Goal: Information Seeking & Learning: Learn about a topic

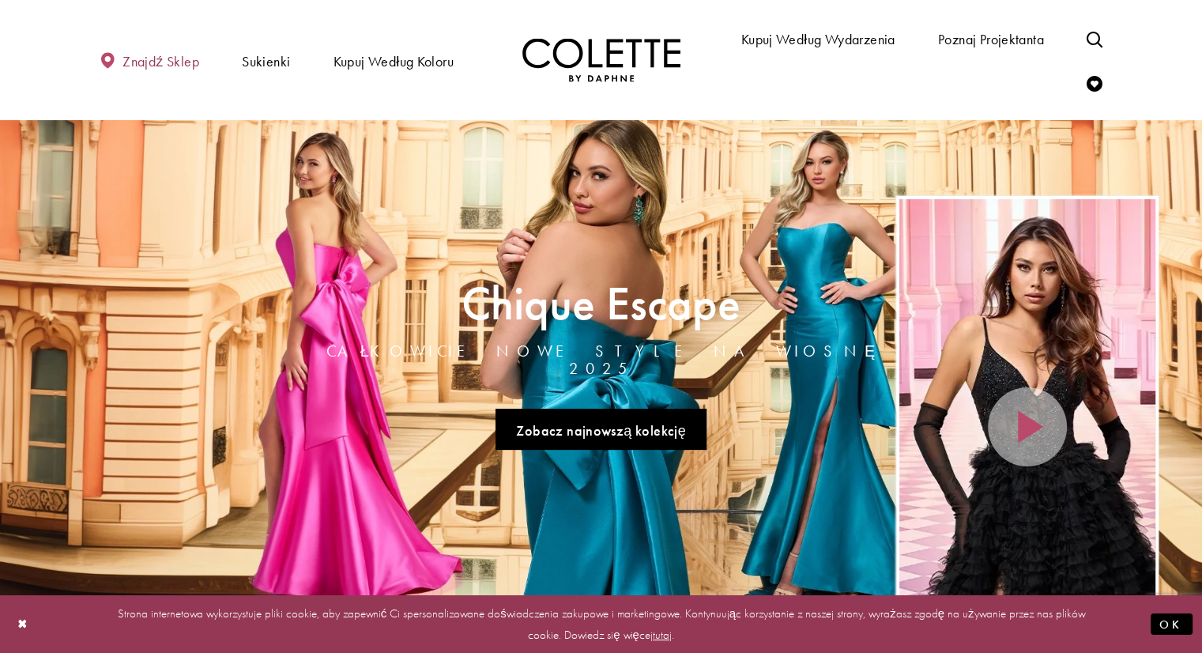
click at [176, 58] on font "Znajdź sklep" at bounding box center [161, 61] width 77 height 18
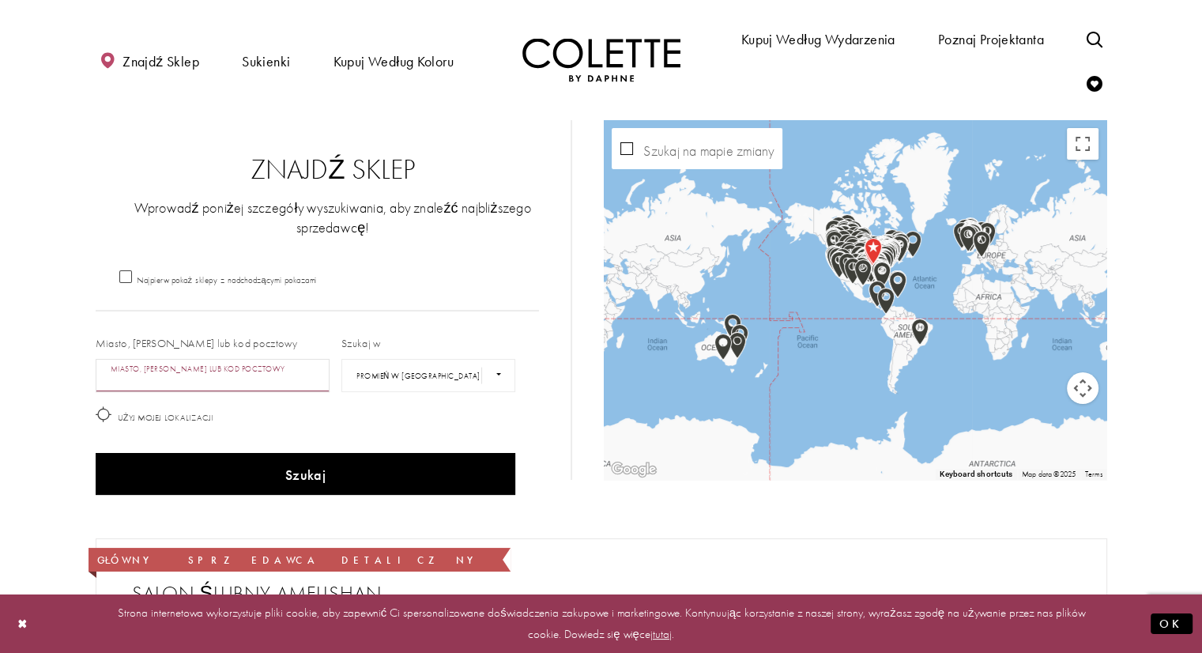
click at [262, 375] on input "Miasto, stan lub kod pocztowy" at bounding box center [213, 375] width 235 height 33
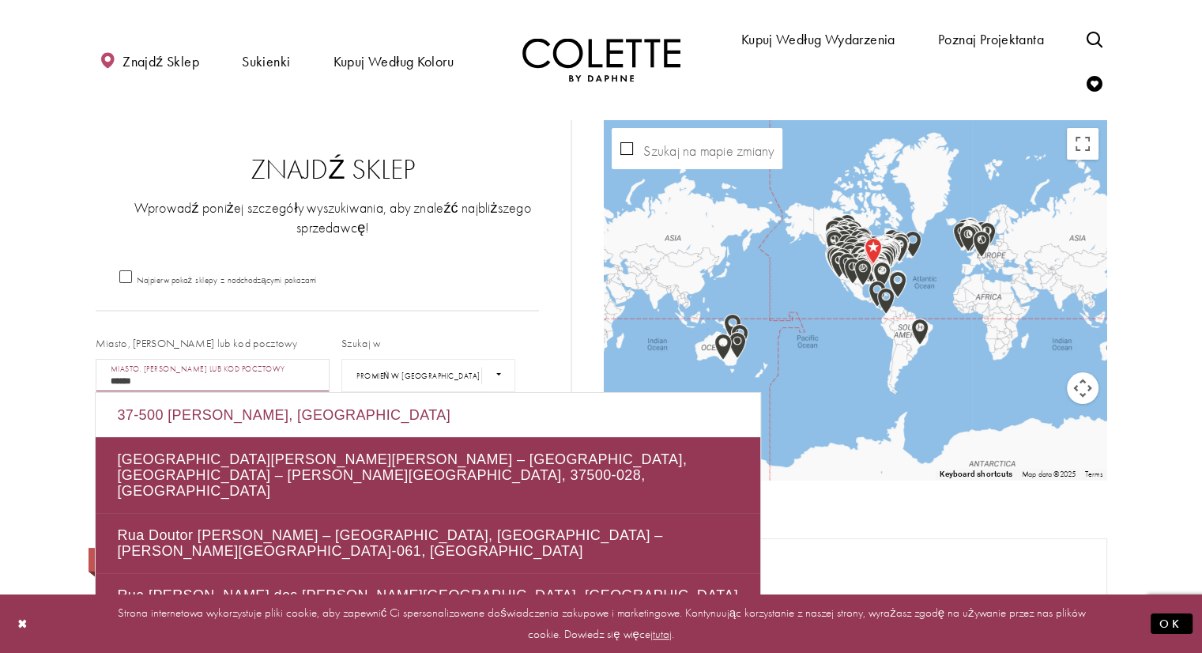
click at [266, 408] on font "37-500 Jarosław, Polska" at bounding box center [284, 415] width 334 height 16
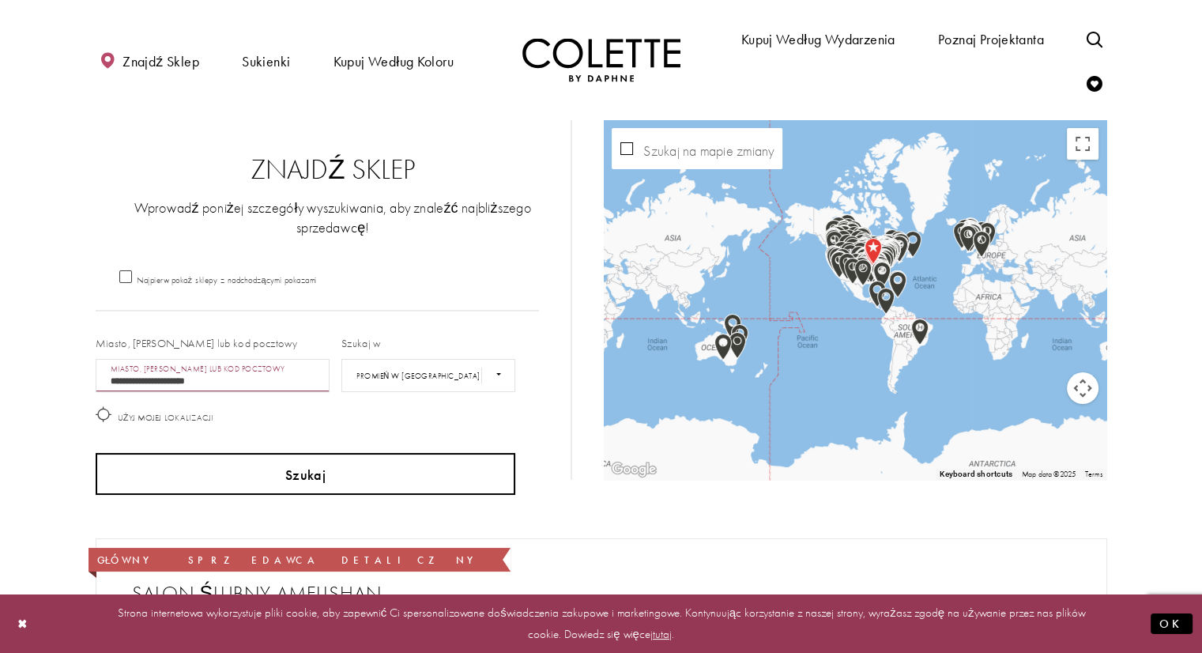
type input "**********"
click at [424, 485] on button "Szukaj" at bounding box center [306, 474] width 421 height 42
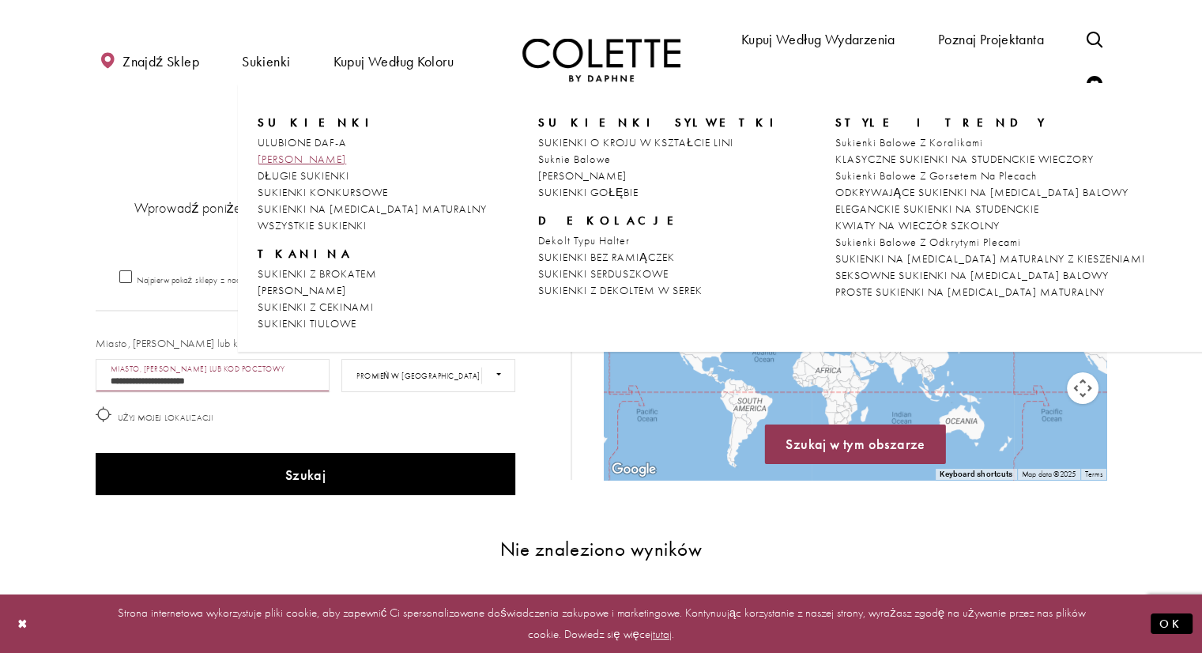
click at [340, 155] on font "[PERSON_NAME]" at bounding box center [302, 159] width 89 height 14
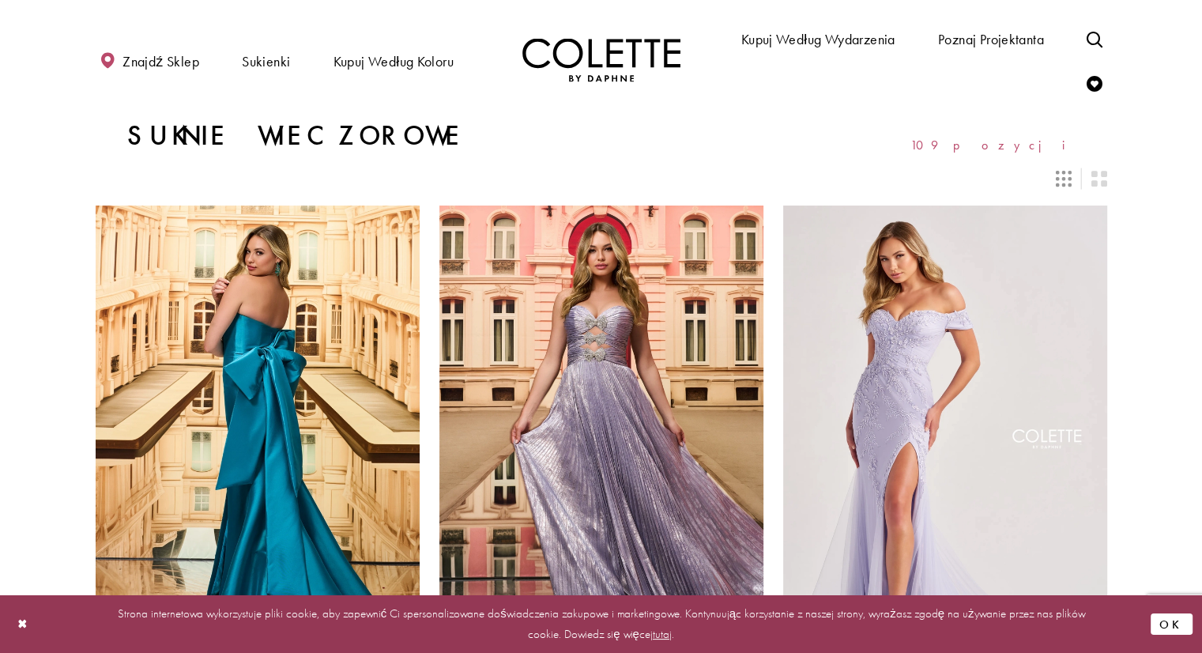
click at [1178, 628] on font "OK" at bounding box center [1172, 625] width 26 height 16
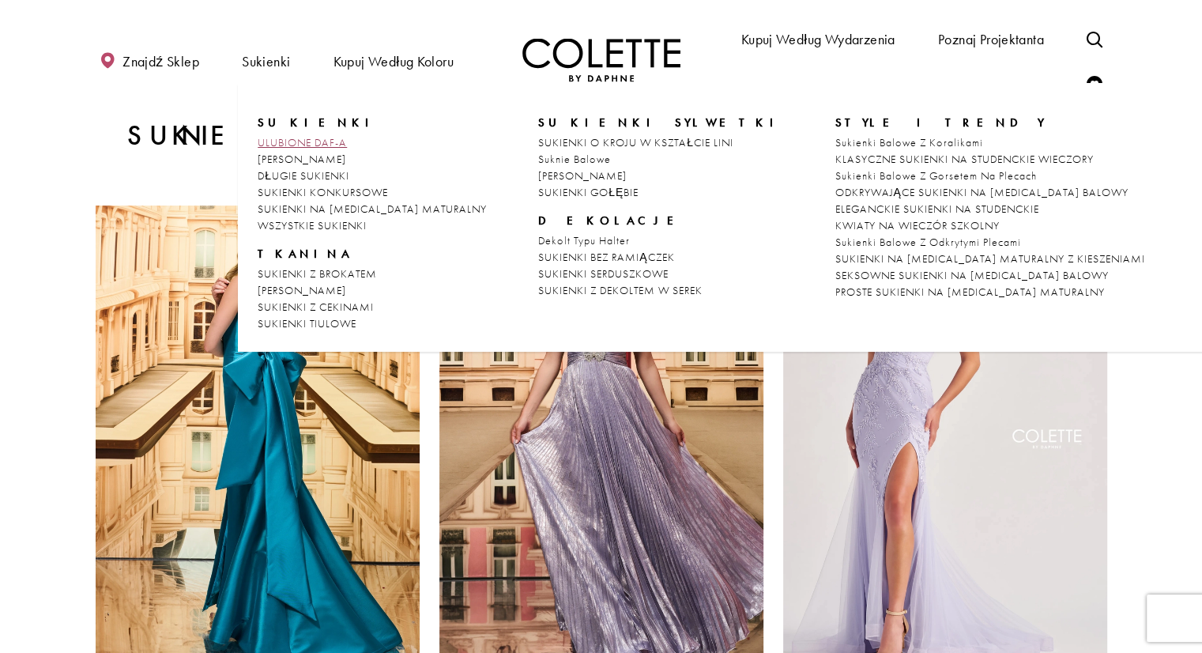
click at [300, 141] on font "ULUBIONE DAF-a" at bounding box center [302, 142] width 89 height 14
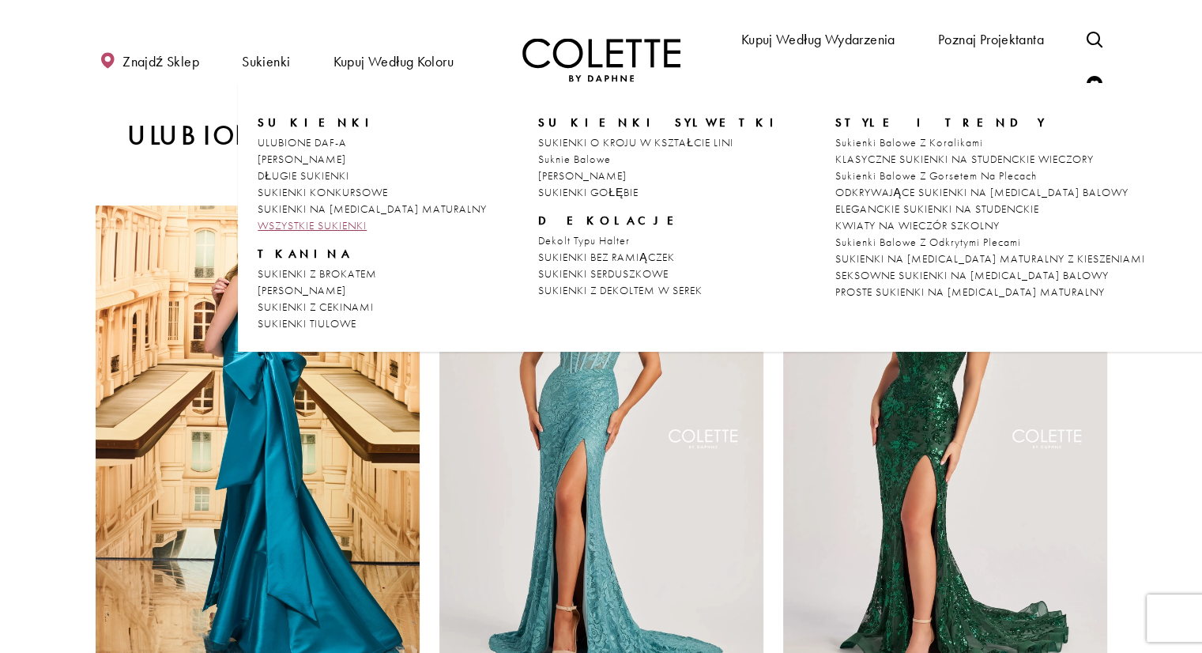
click at [330, 225] on font "WSZYSTKIE SUKIENKI" at bounding box center [312, 225] width 109 height 14
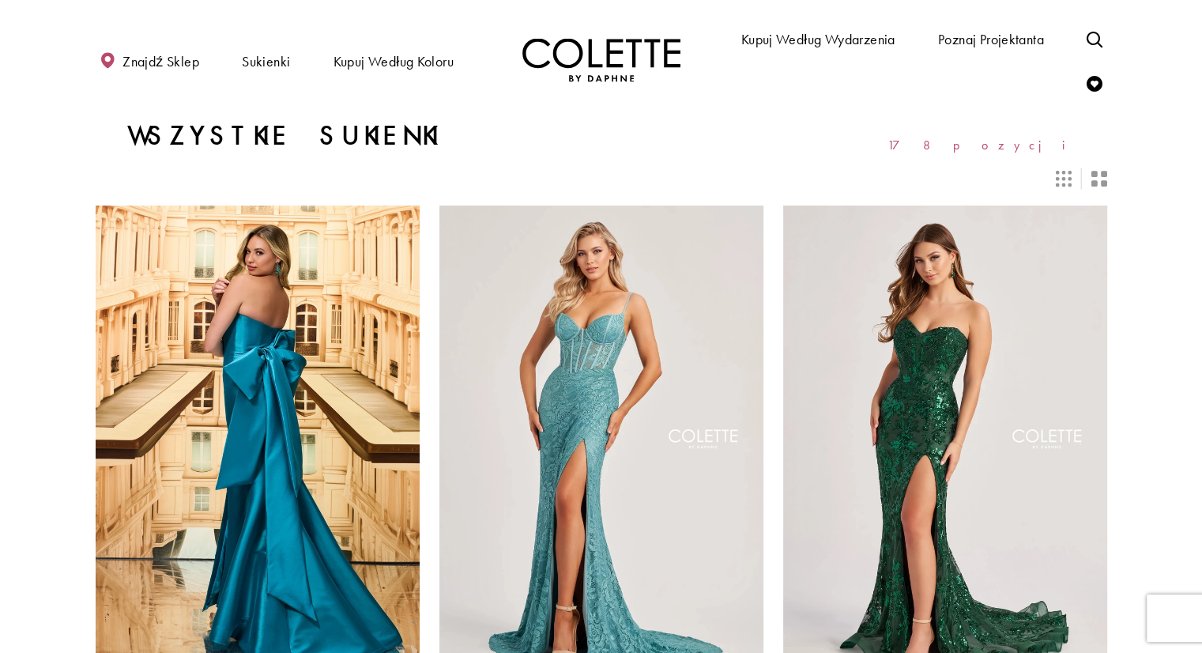
click at [1103, 184] on icon "Przełącz układ na 2 kolumny" at bounding box center [1099, 179] width 16 height 16
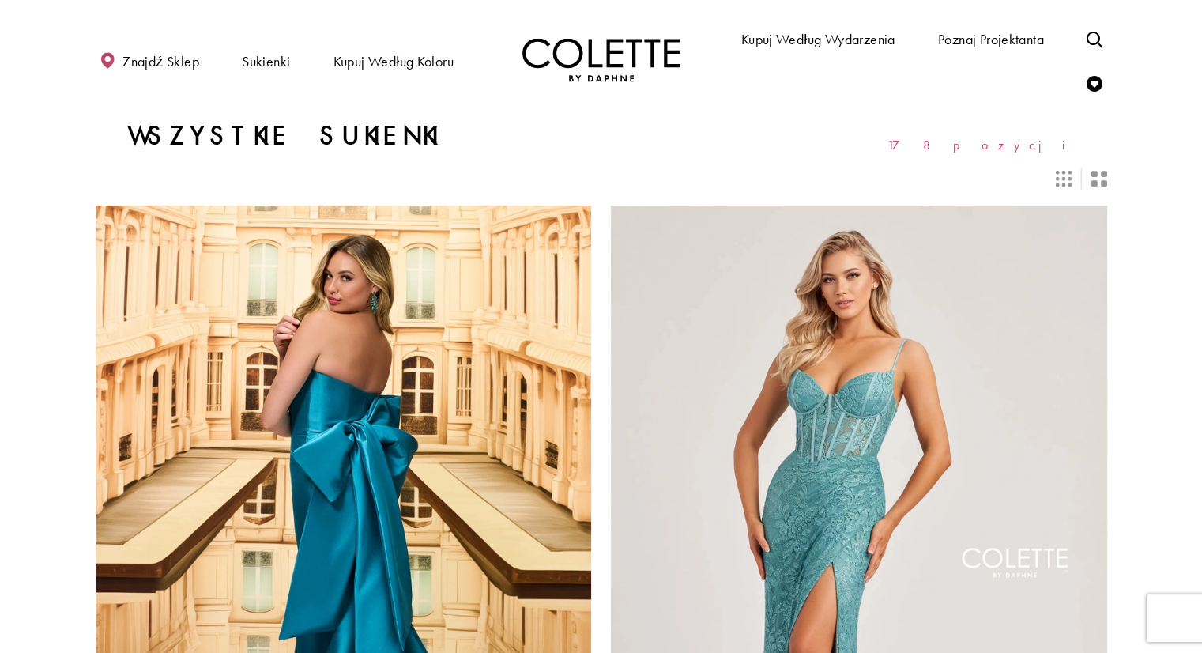
click at [1066, 185] on icon "Przełącz układ na 3 kolumny" at bounding box center [1064, 179] width 16 height 16
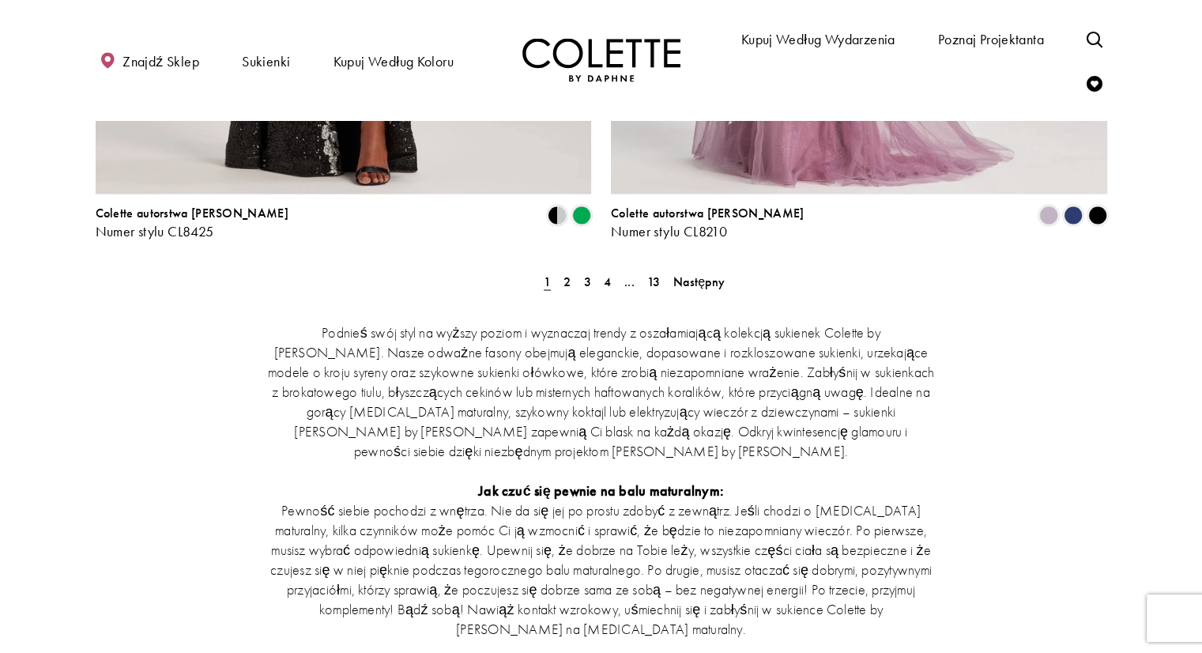
scroll to position [2972, 0]
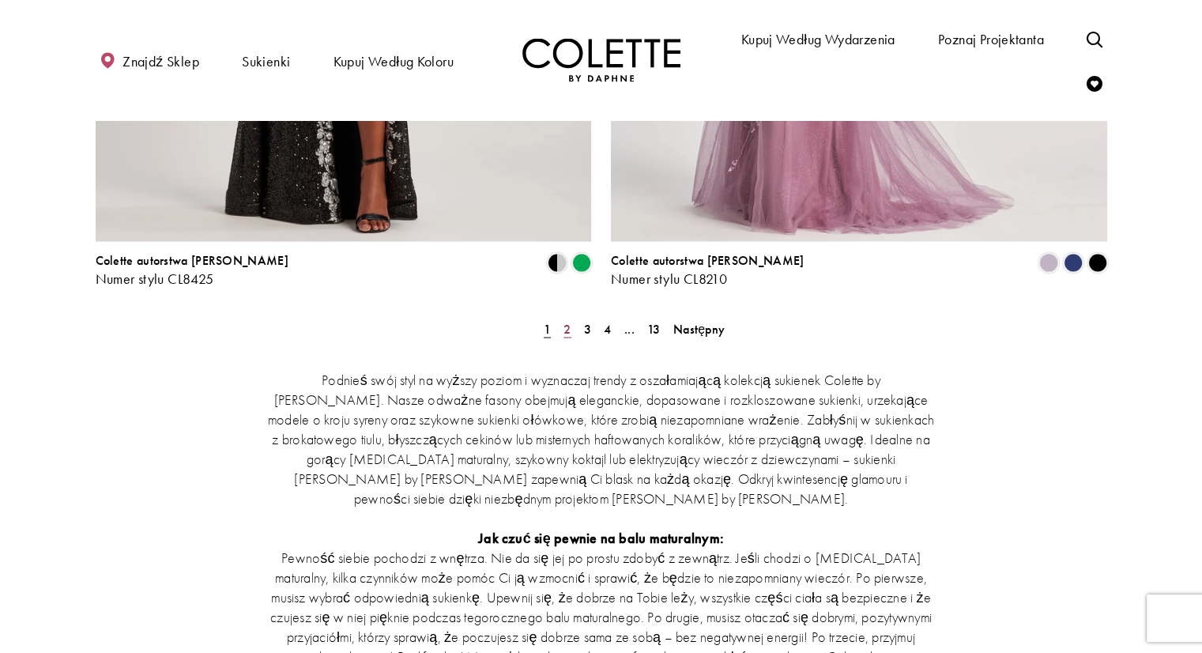
click at [564, 327] on font "2" at bounding box center [567, 328] width 7 height 17
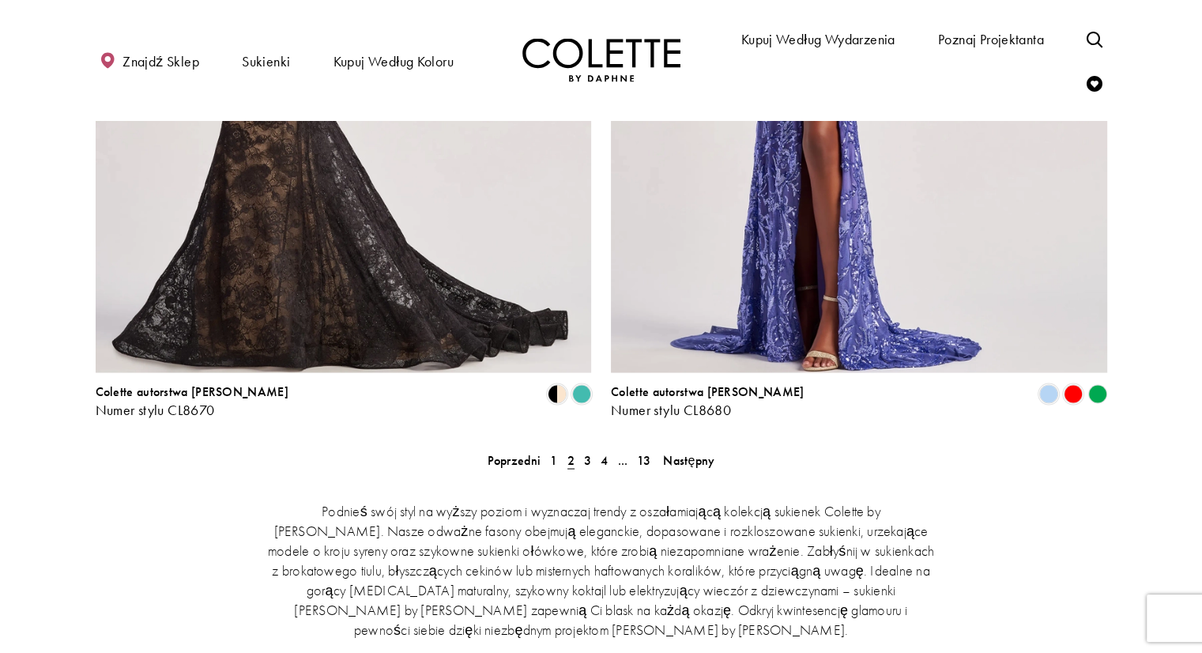
scroll to position [2836, 0]
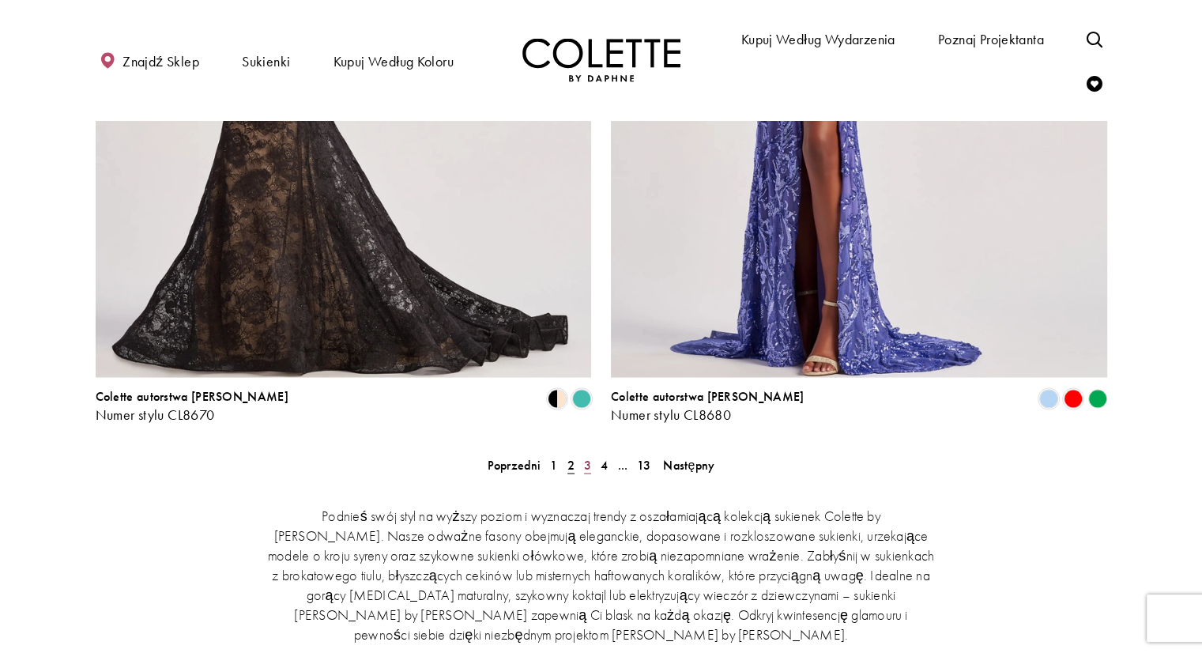
click at [588, 466] on font "3" at bounding box center [587, 464] width 7 height 17
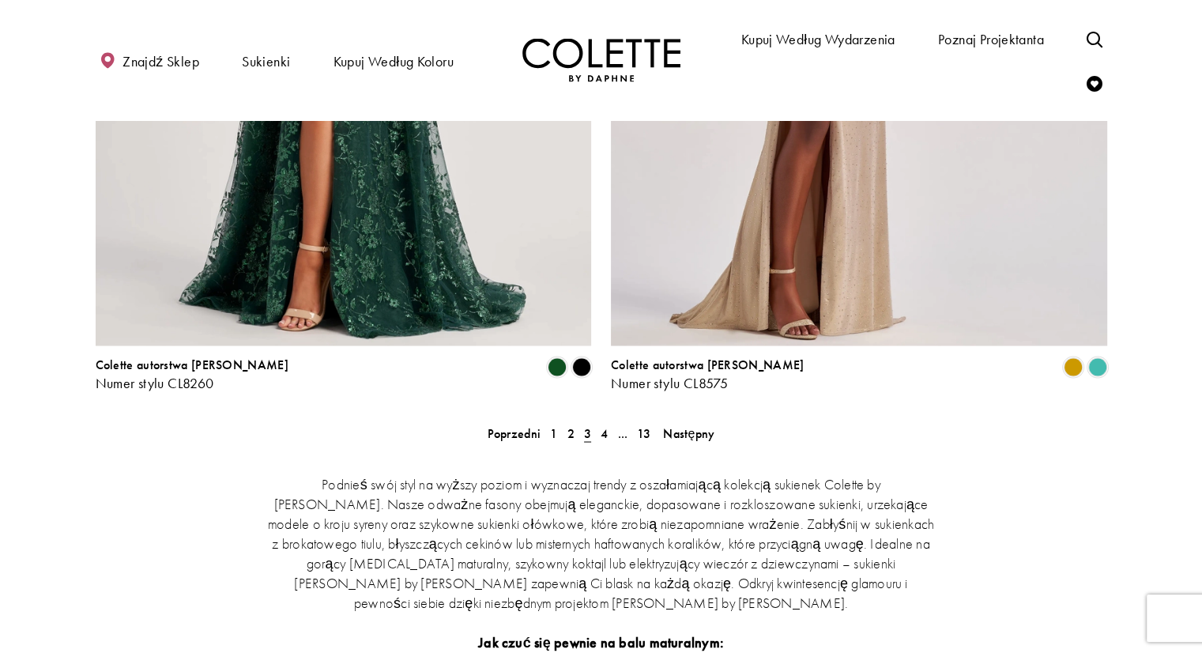
scroll to position [2836, 0]
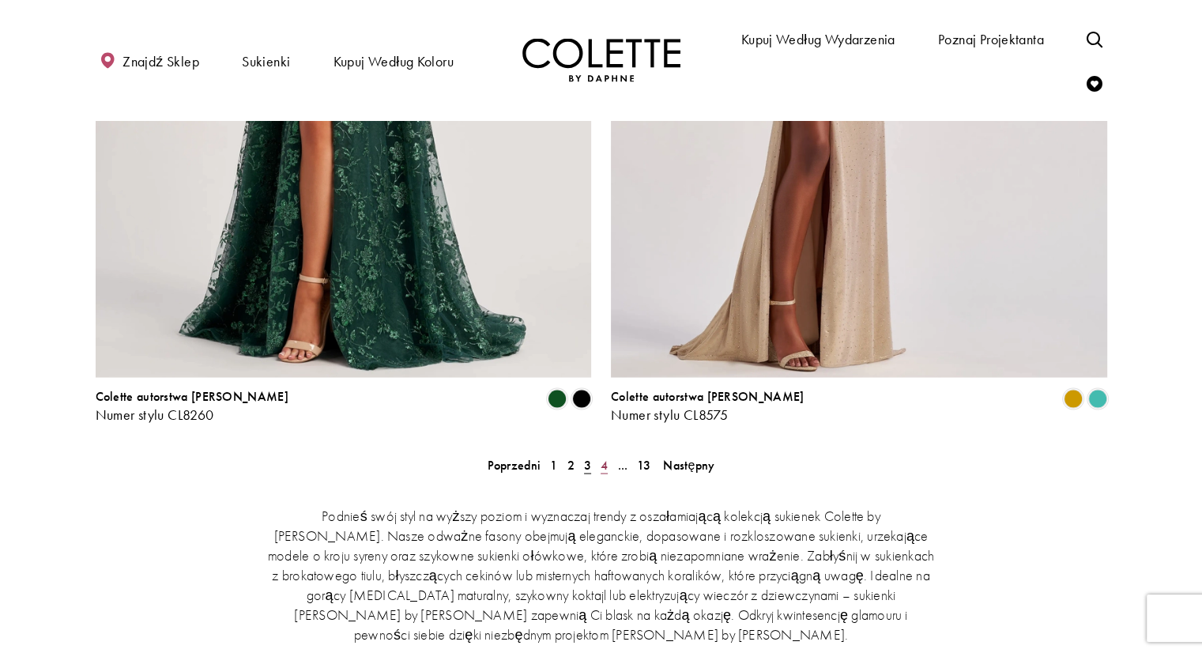
click at [607, 463] on font "4" at bounding box center [604, 464] width 7 height 17
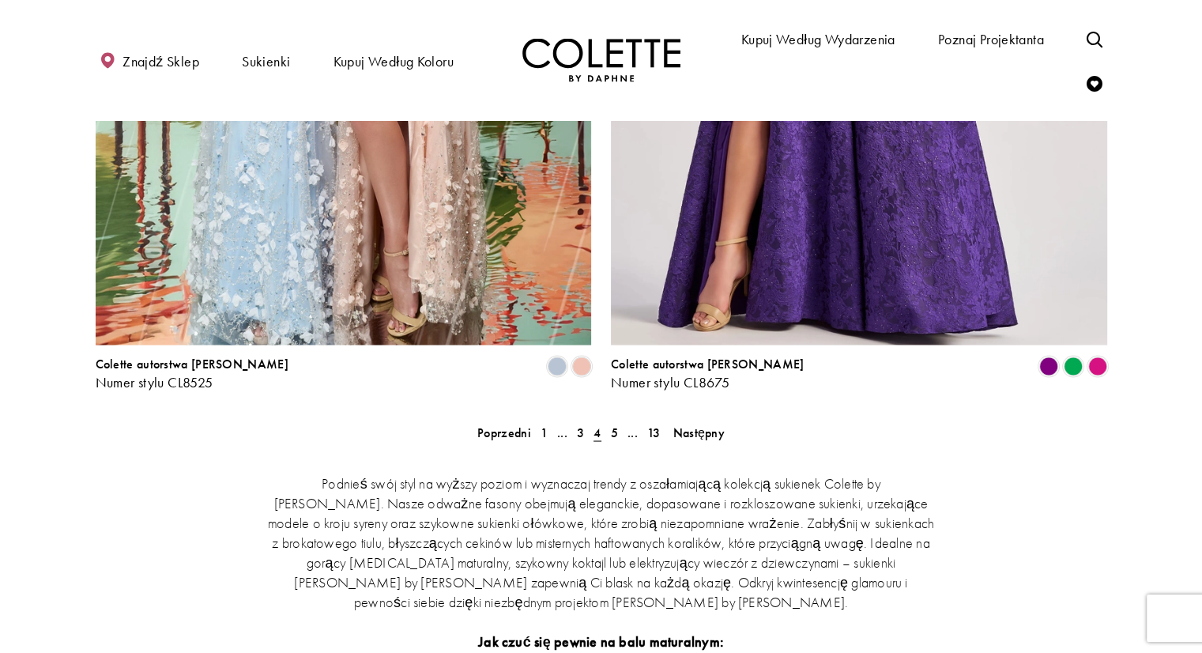
scroll to position [2868, 0]
click at [617, 432] on font "5" at bounding box center [614, 433] width 7 height 17
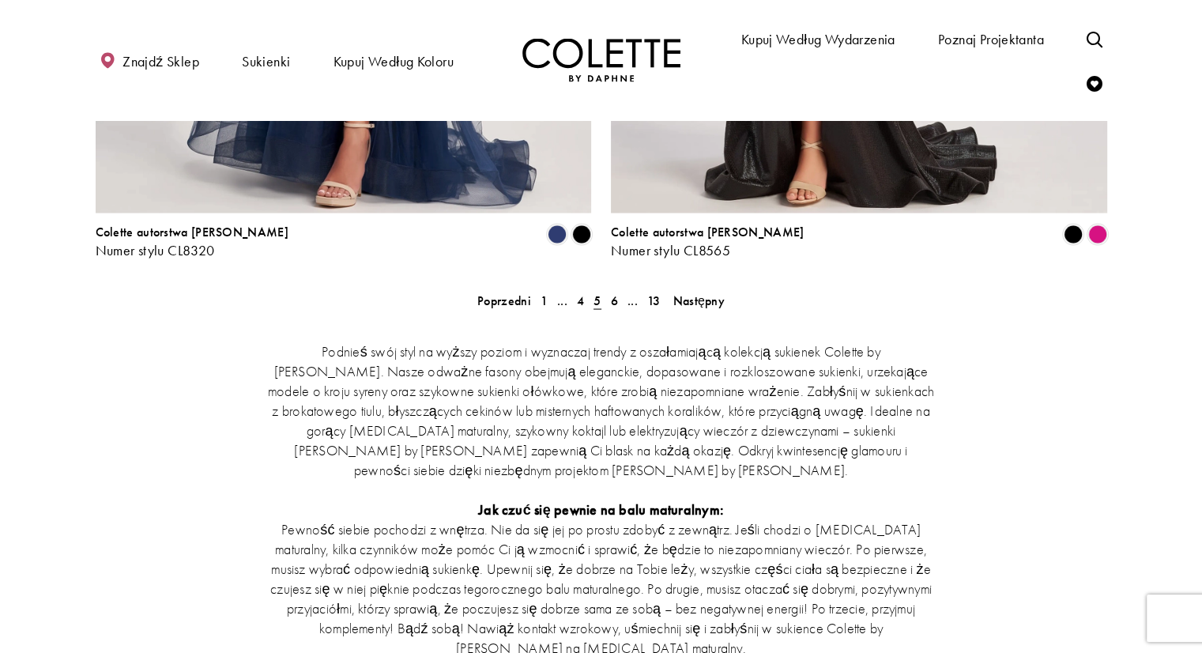
scroll to position [2836, 0]
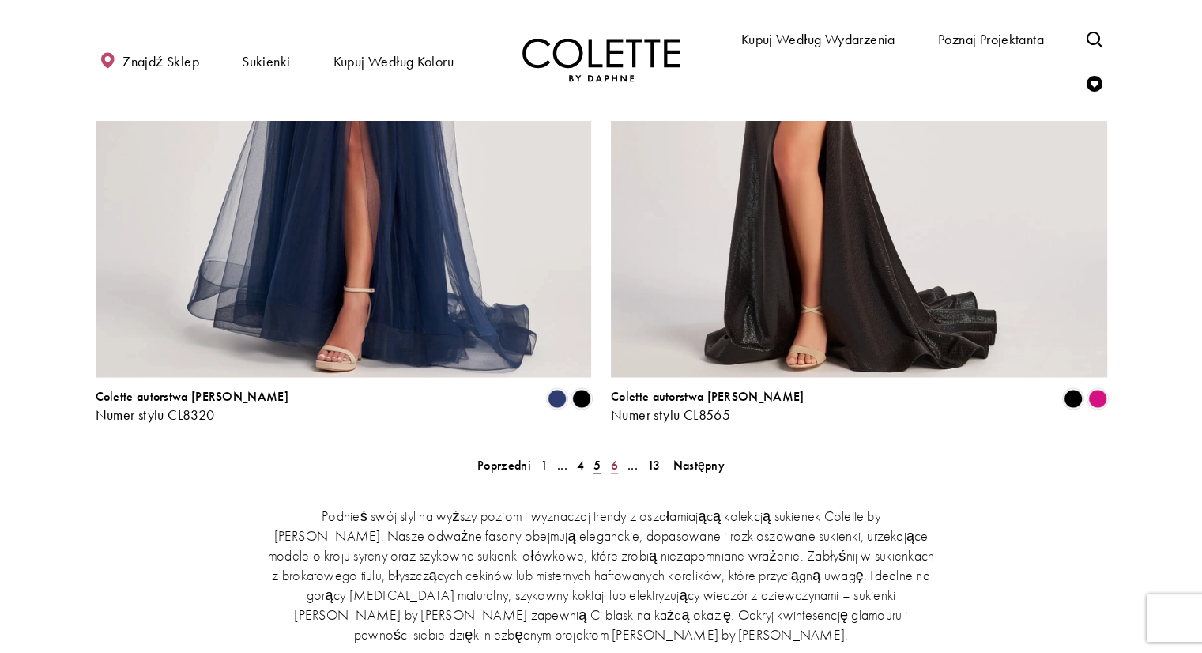
click at [613, 465] on font "6" at bounding box center [614, 464] width 7 height 17
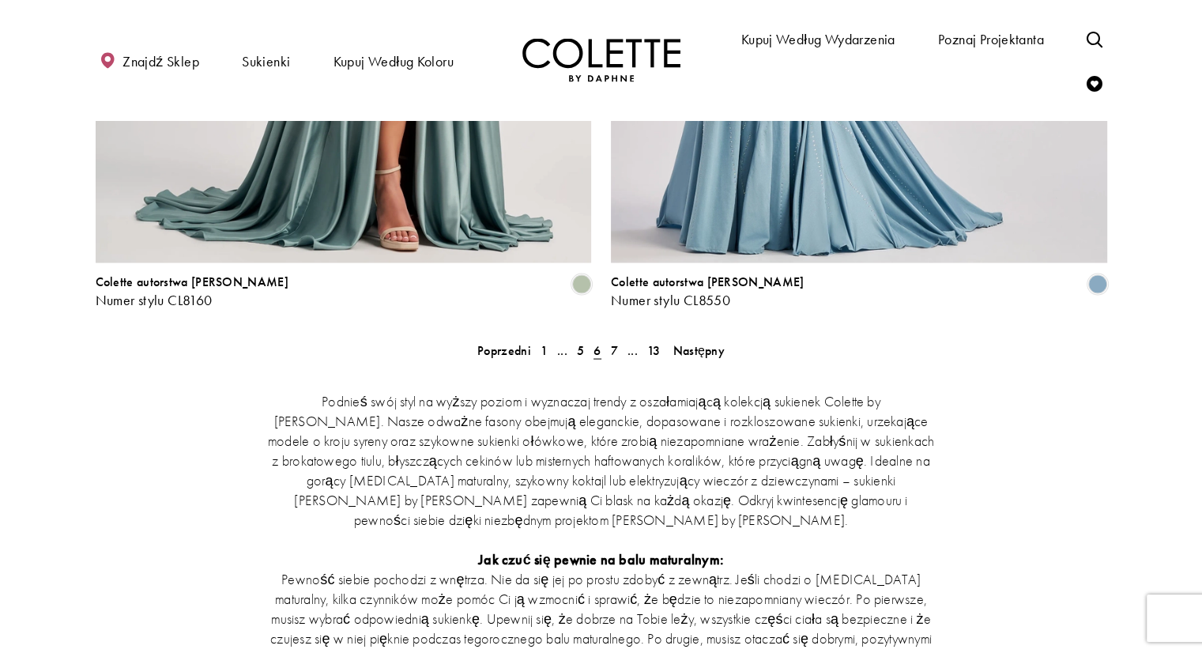
scroll to position [2868, 0]
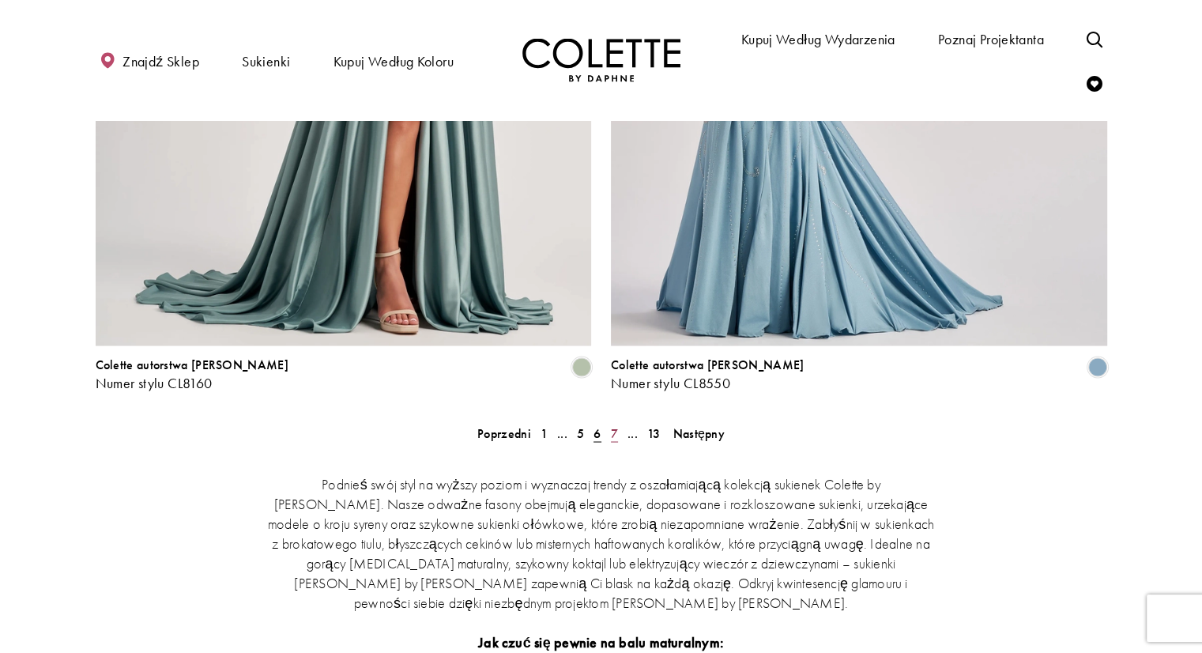
click at [611, 438] on font "7" at bounding box center [614, 433] width 7 height 17
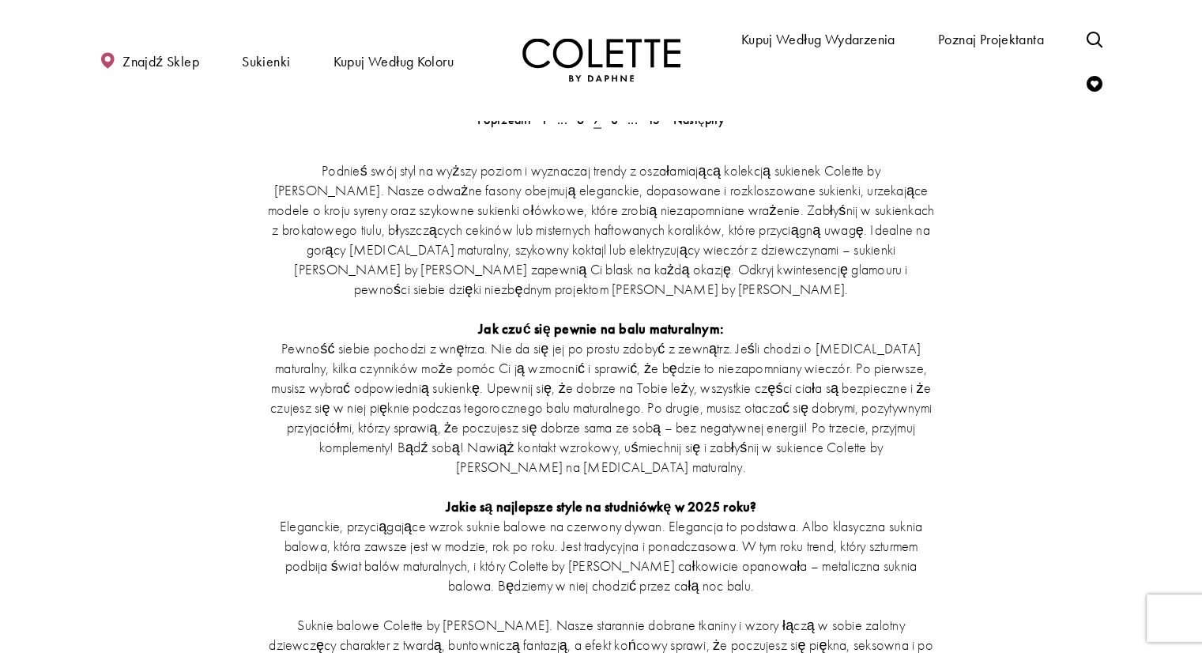
scroll to position [2941, 0]
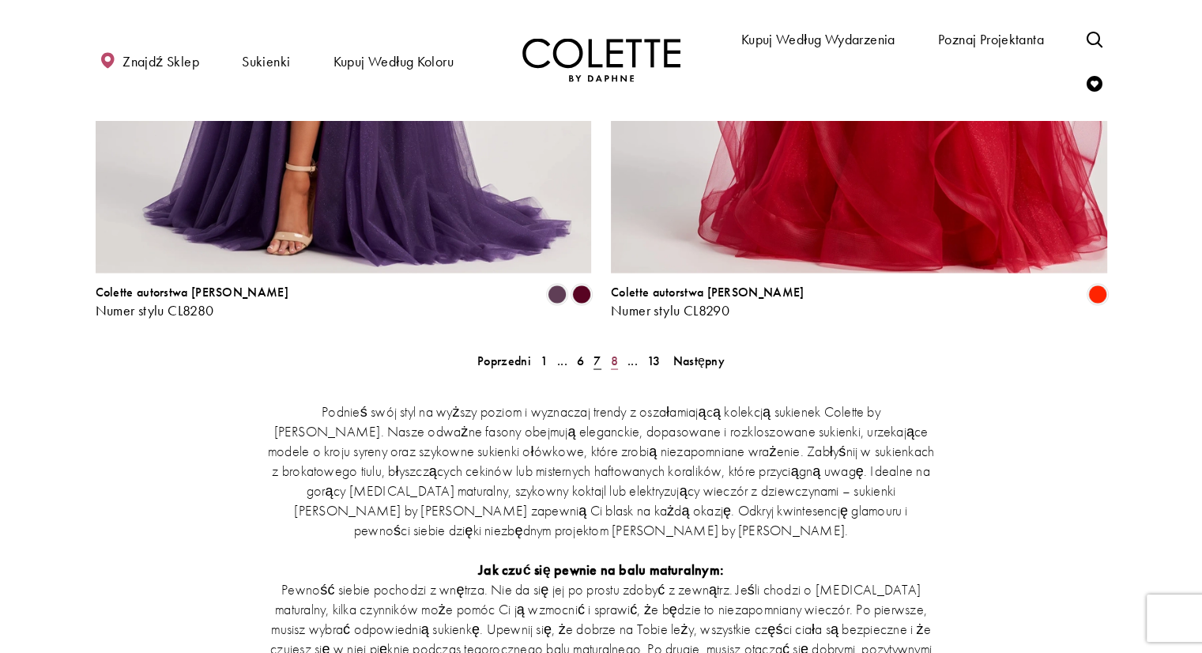
click at [607, 355] on link "8" at bounding box center [614, 360] width 17 height 23
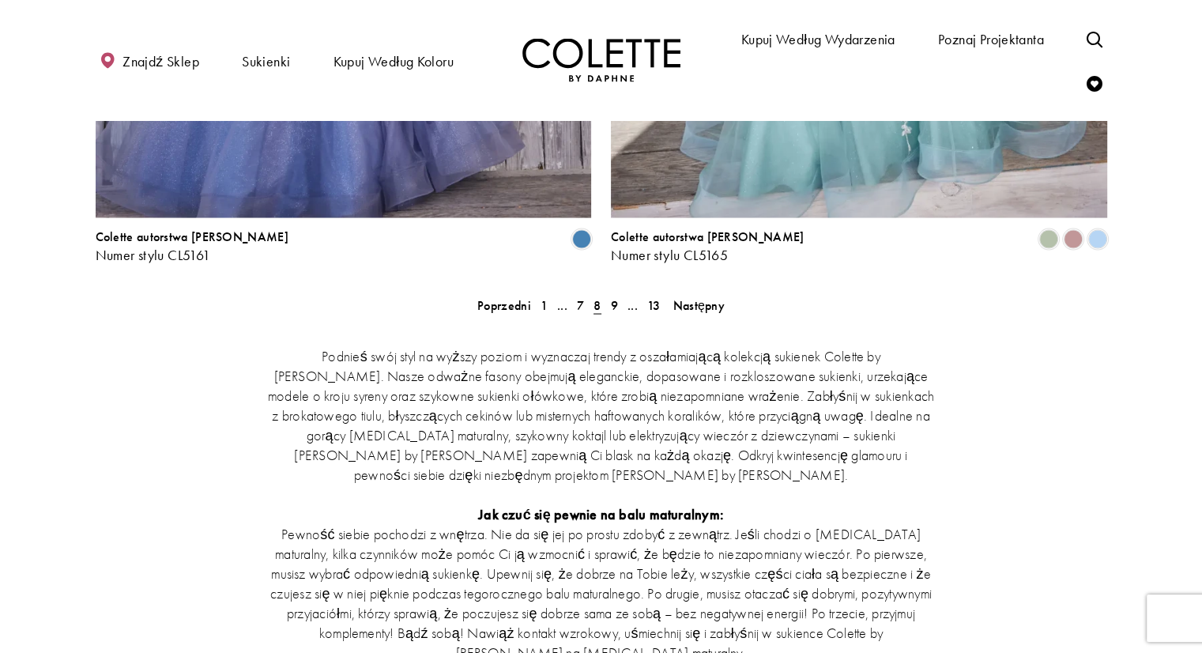
scroll to position [2994, 0]
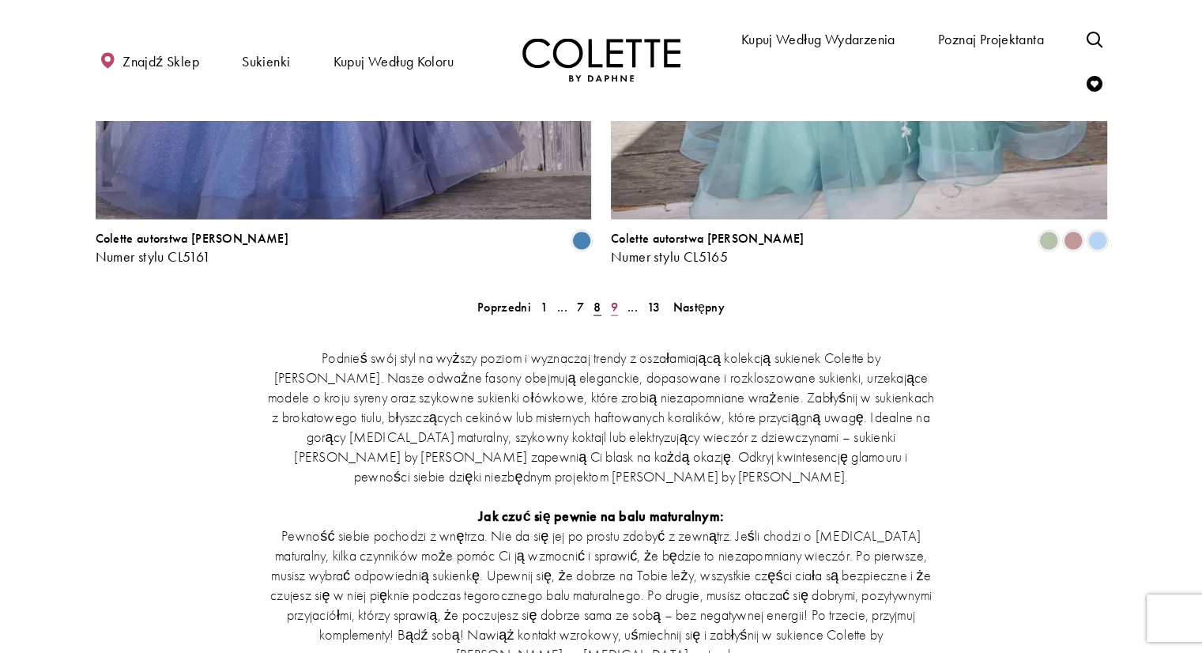
click at [612, 310] on font "9" at bounding box center [614, 306] width 7 height 17
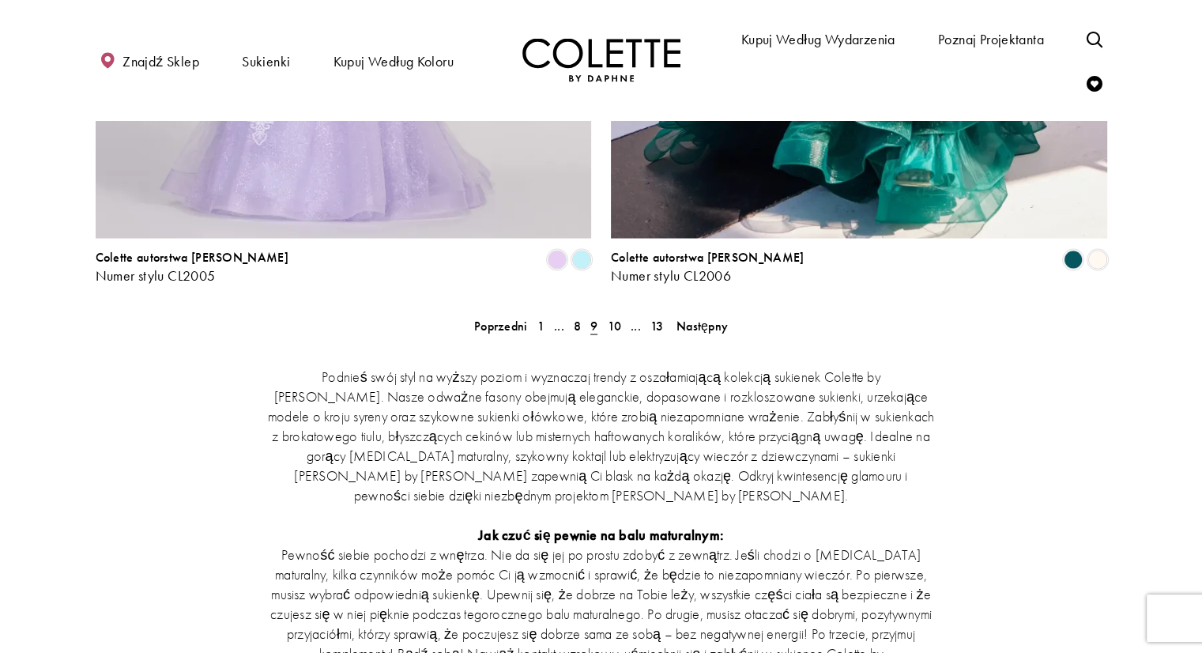
scroll to position [2931, 0]
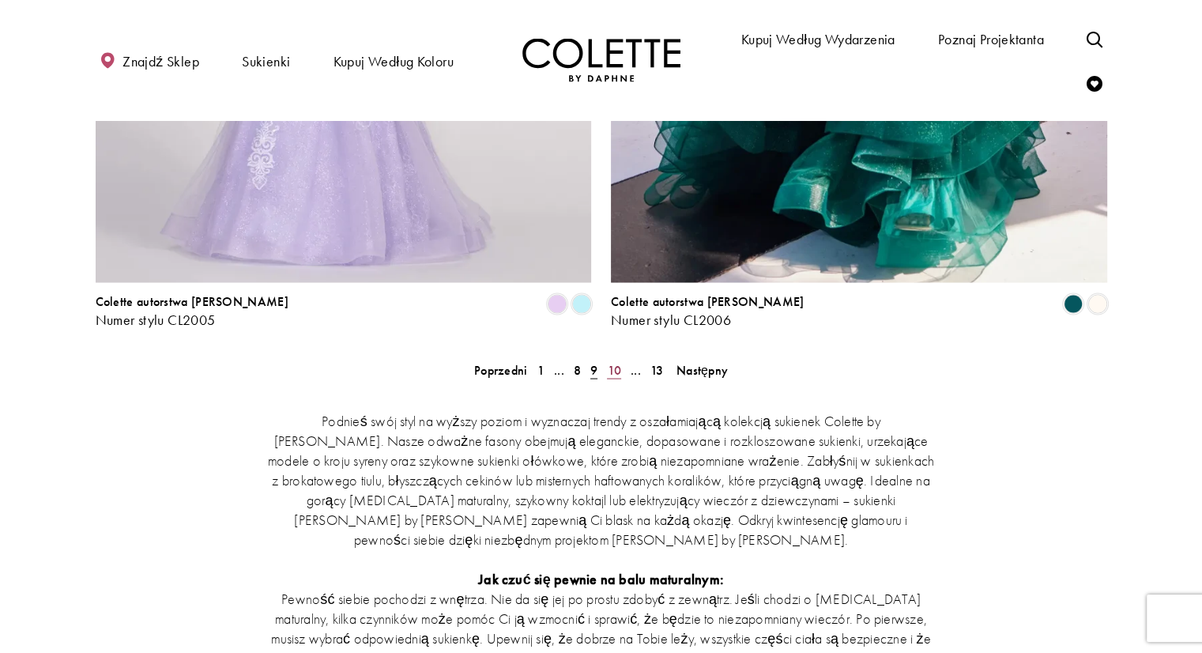
click at [618, 371] on font "10" at bounding box center [614, 369] width 14 height 17
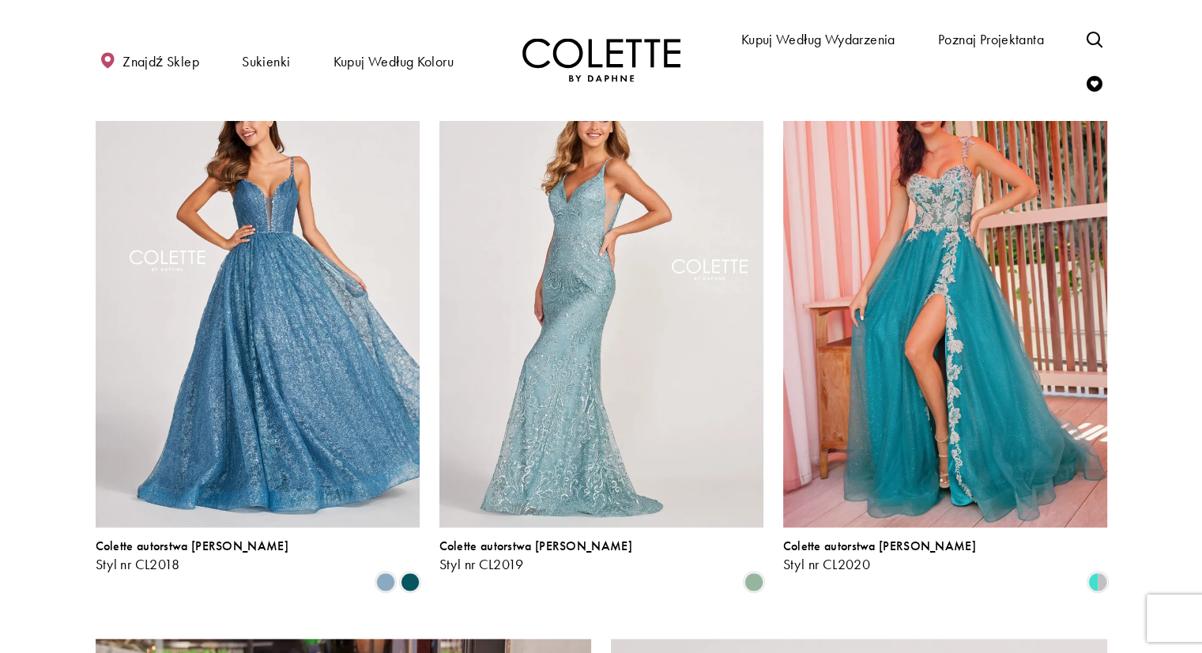
scroll to position [1856, 0]
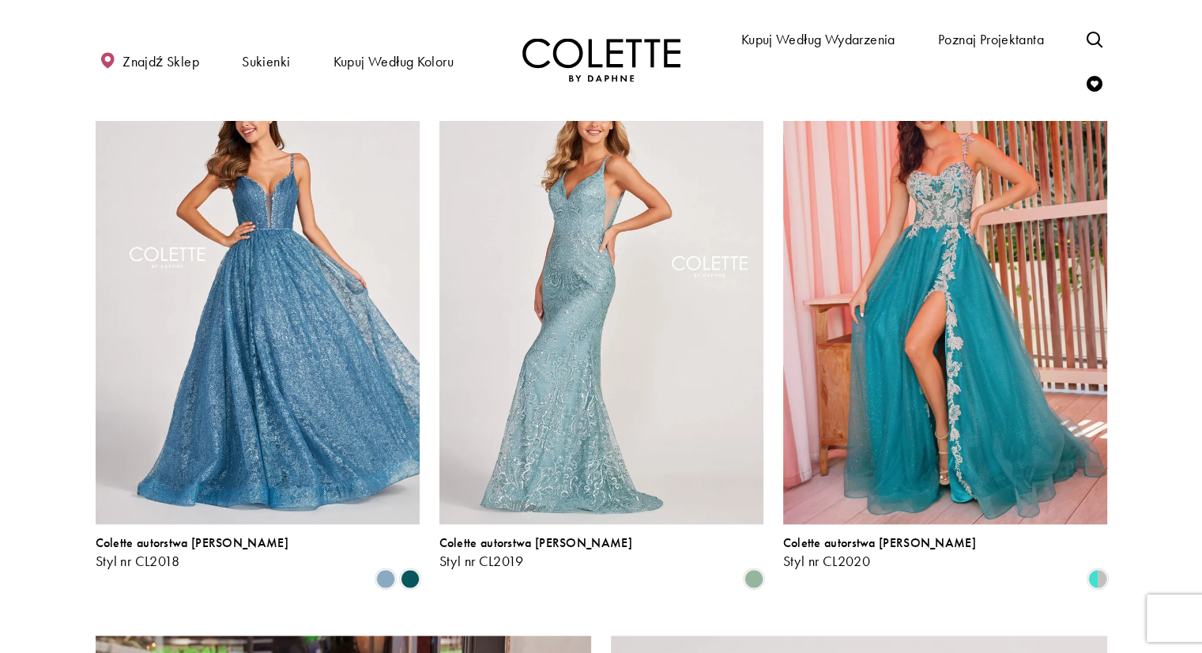
click at [623, 466] on img "Odwiedź stronę Colette by Daphne Style nr CL2019" at bounding box center [602, 288] width 324 height 471
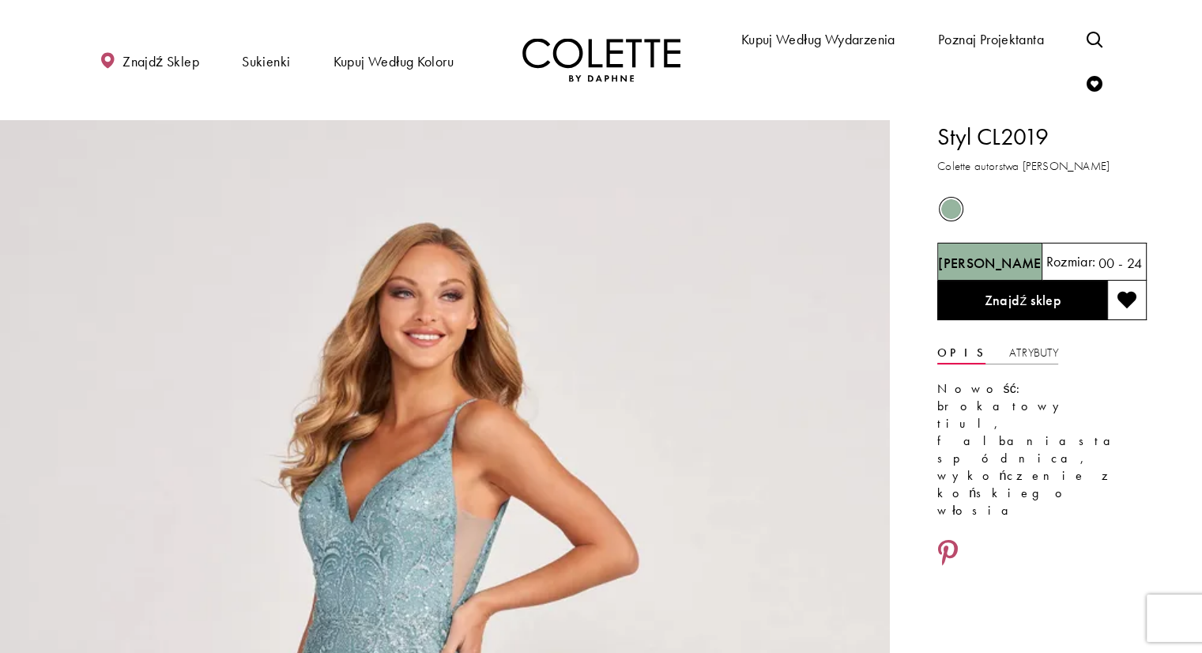
click at [1084, 260] on font "Rozmiar:" at bounding box center [1071, 261] width 50 height 18
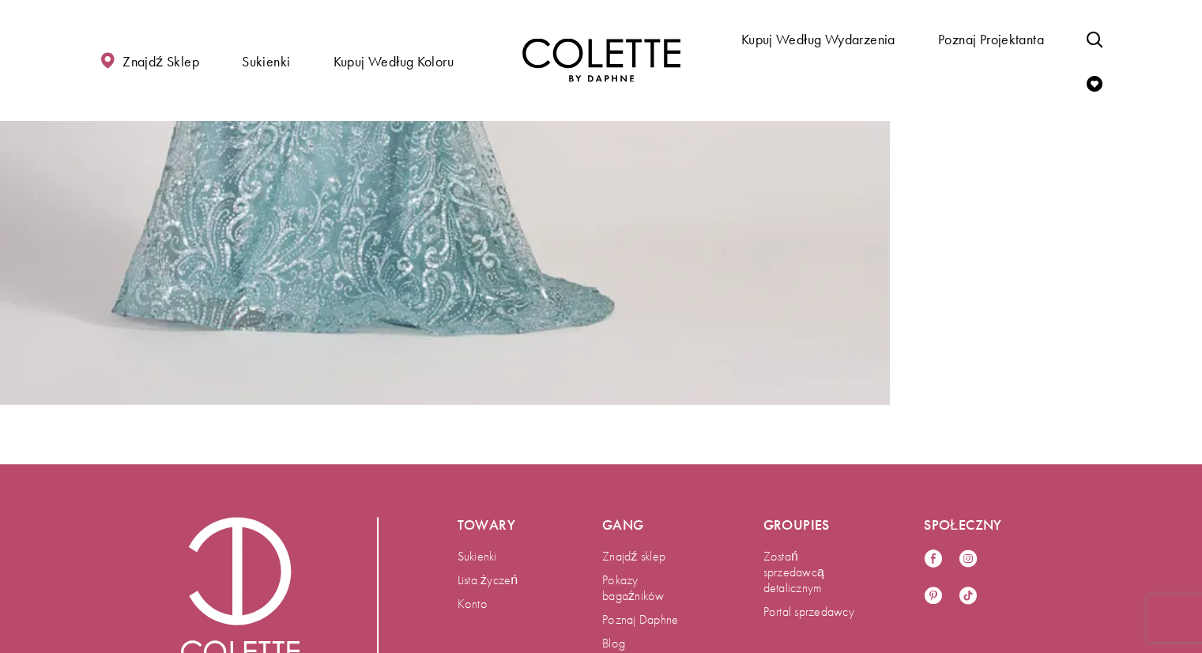
scroll to position [1012, 0]
